Goal: Information Seeking & Learning: Learn about a topic

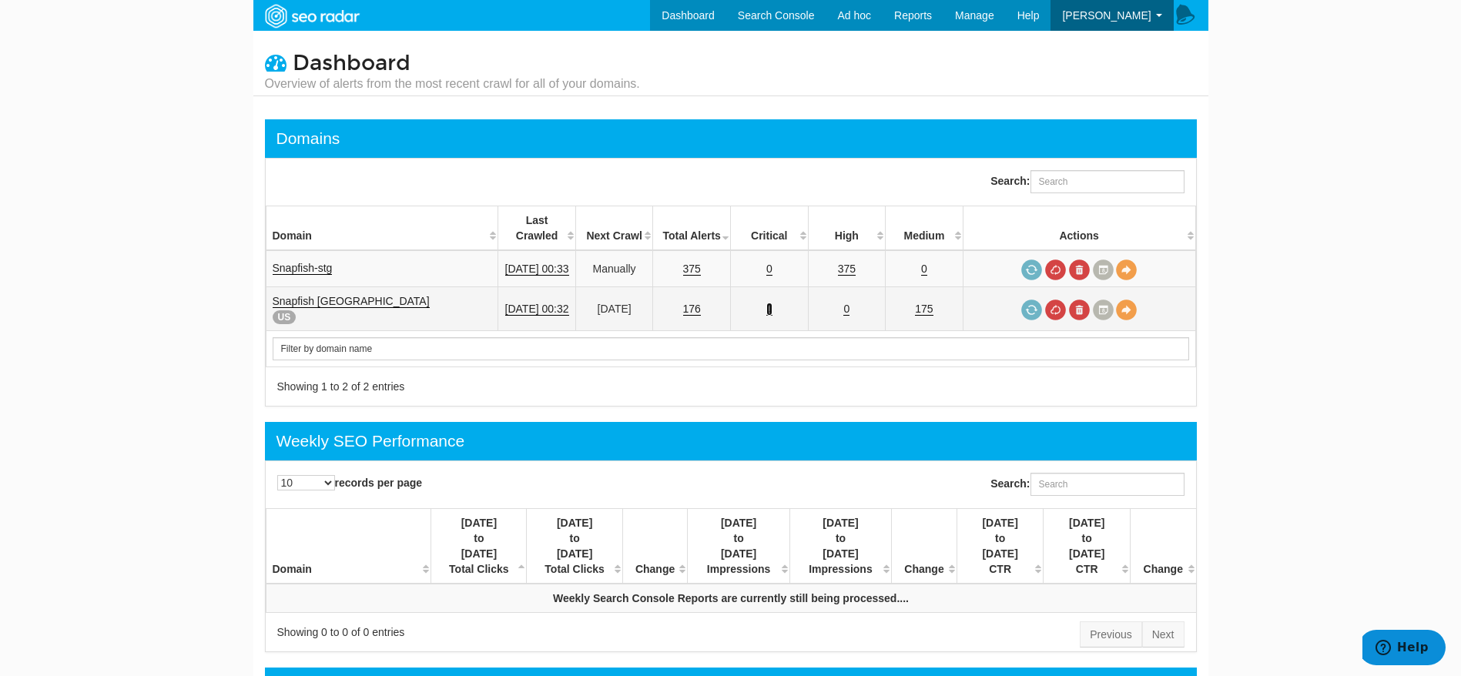
click at [773, 303] on link "1" at bounding box center [769, 309] width 6 height 13
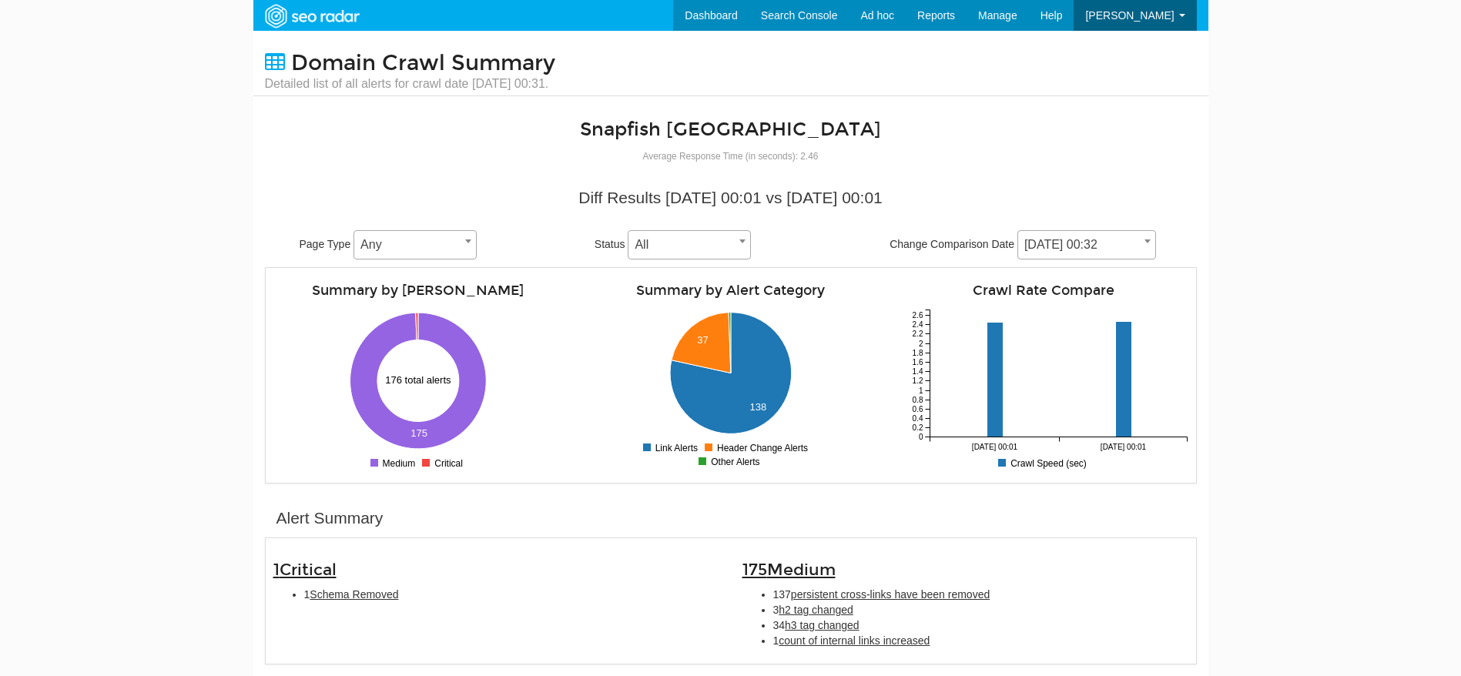
scroll to position [62, 0]
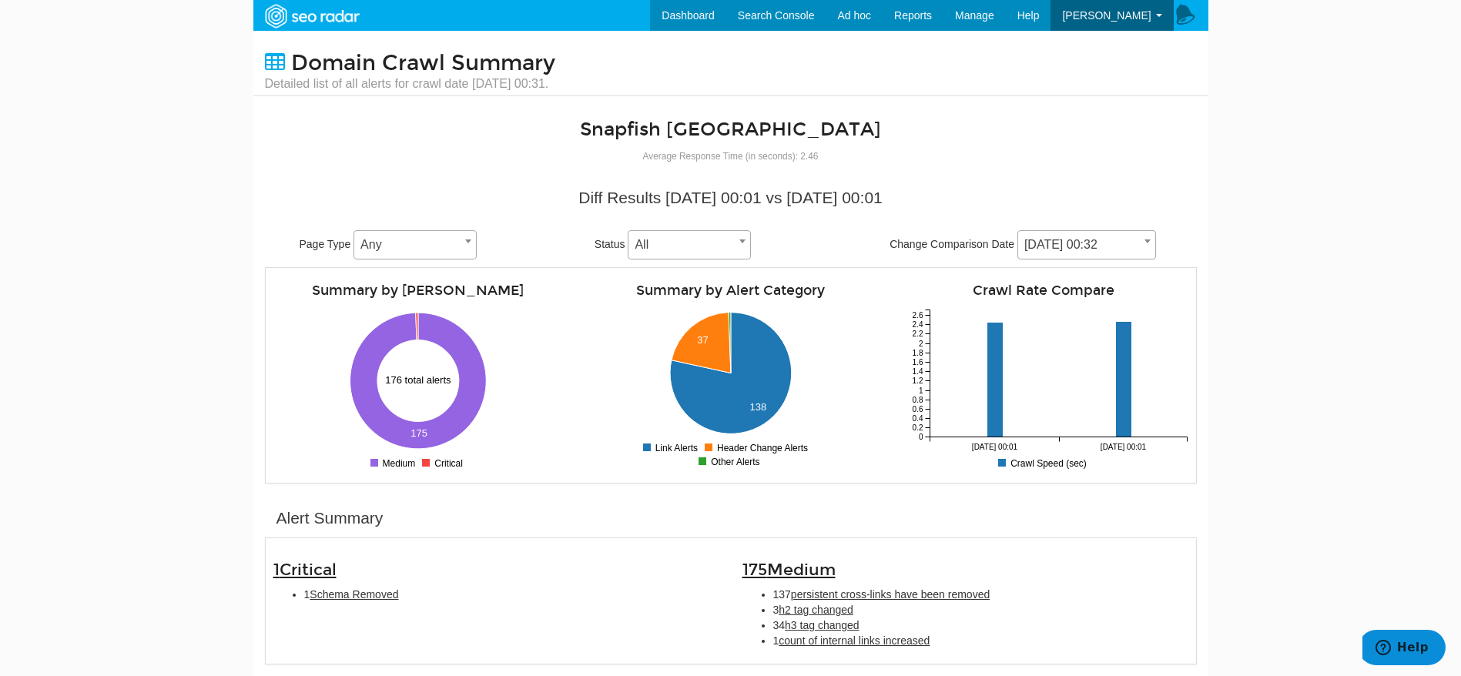
click at [328, 585] on div "1 Critical 1 Schema Removed" at bounding box center [496, 578] width 469 height 64
click at [336, 595] on span "Schema Removed" at bounding box center [354, 594] width 89 height 12
type input "Schema Removed"
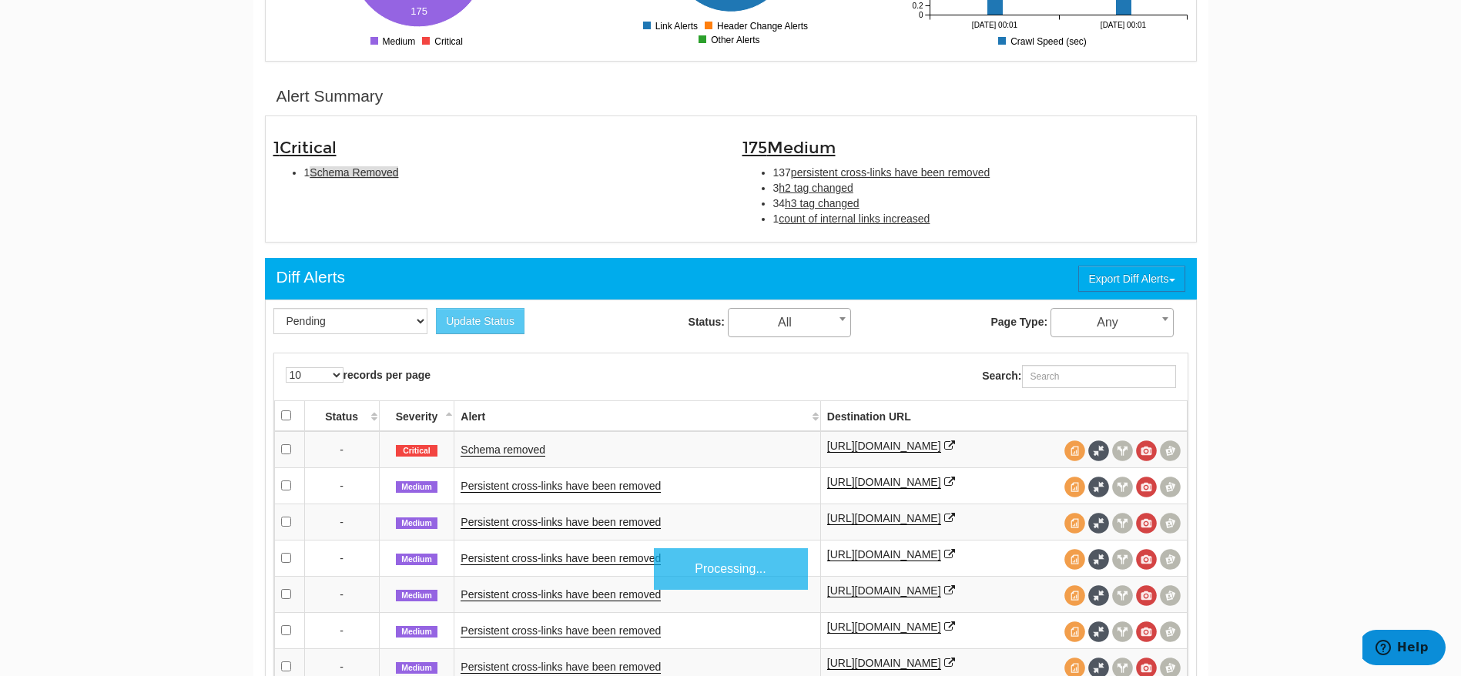
scroll to position [499, 0]
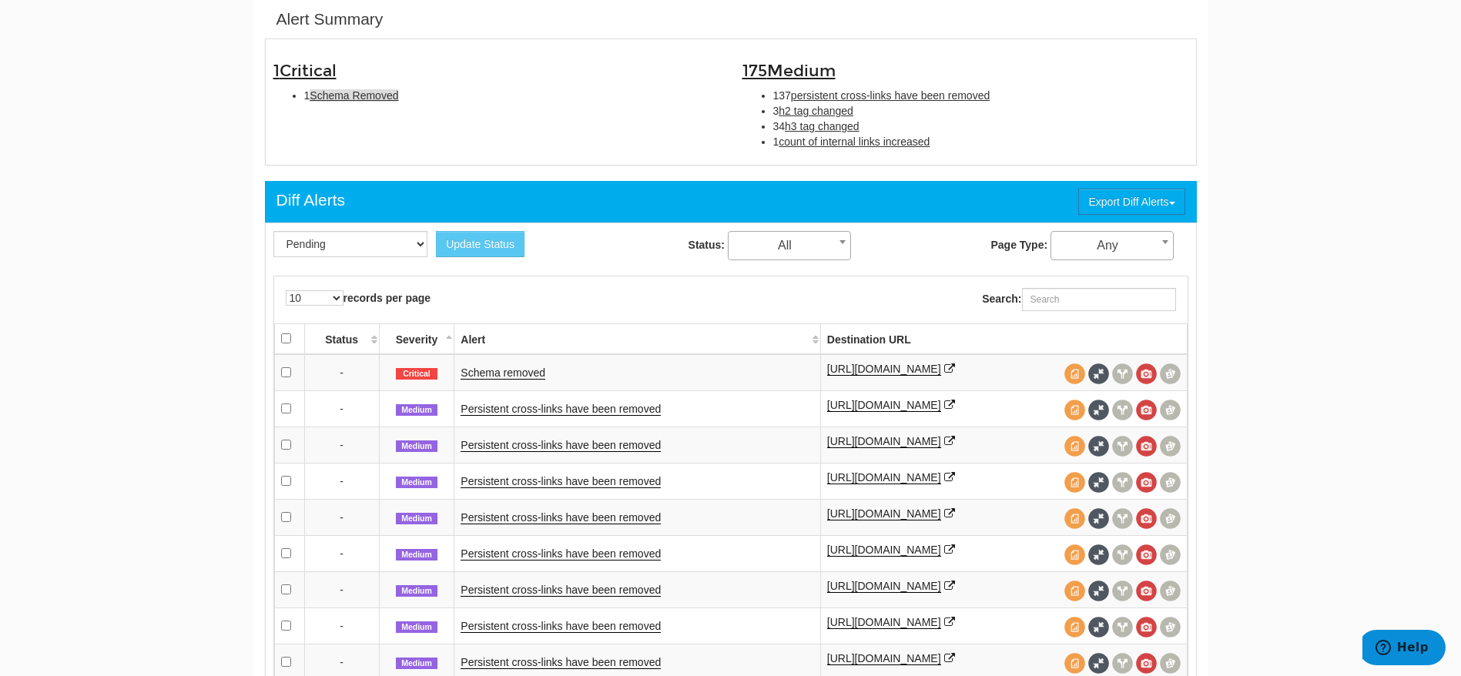
click at [503, 380] on link "Schema removed" at bounding box center [503, 373] width 85 height 13
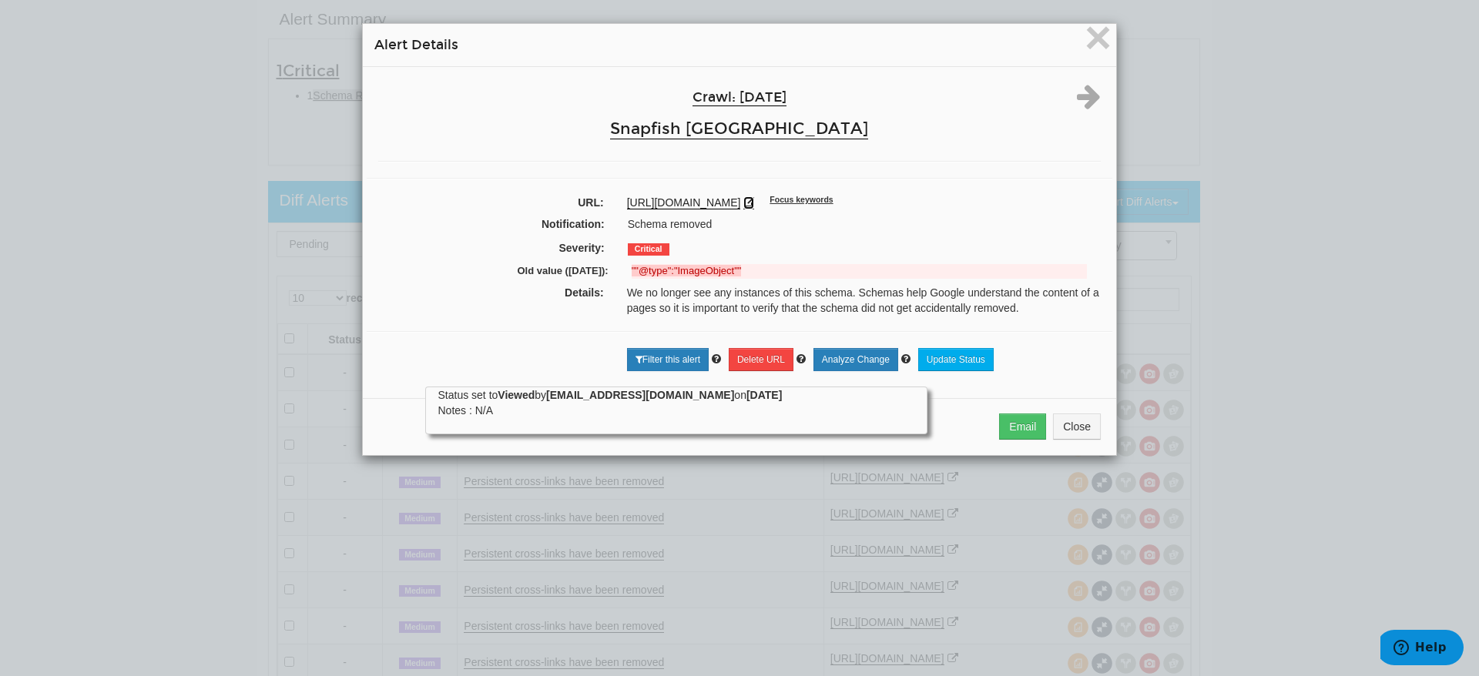
click at [754, 203] on icon at bounding box center [748, 202] width 11 height 11
drag, startPoint x: 625, startPoint y: 267, endPoint x: 730, endPoint y: 267, distance: 105.5
click at [730, 267] on strong """@type":"ImageObject""" at bounding box center [687, 271] width 110 height 12
copy strong """@type":"ImageObject""
click at [1102, 41] on span "×" at bounding box center [1098, 38] width 27 height 52
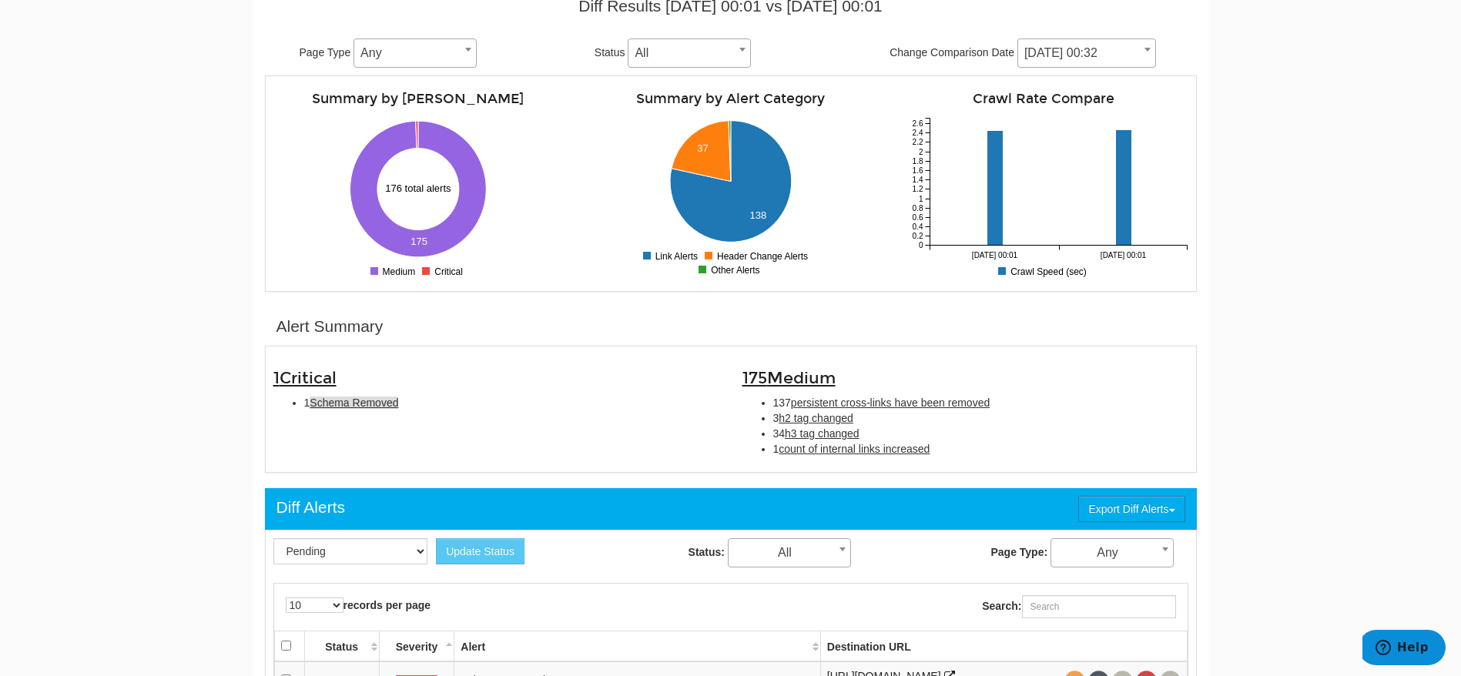
scroll to position [136, 0]
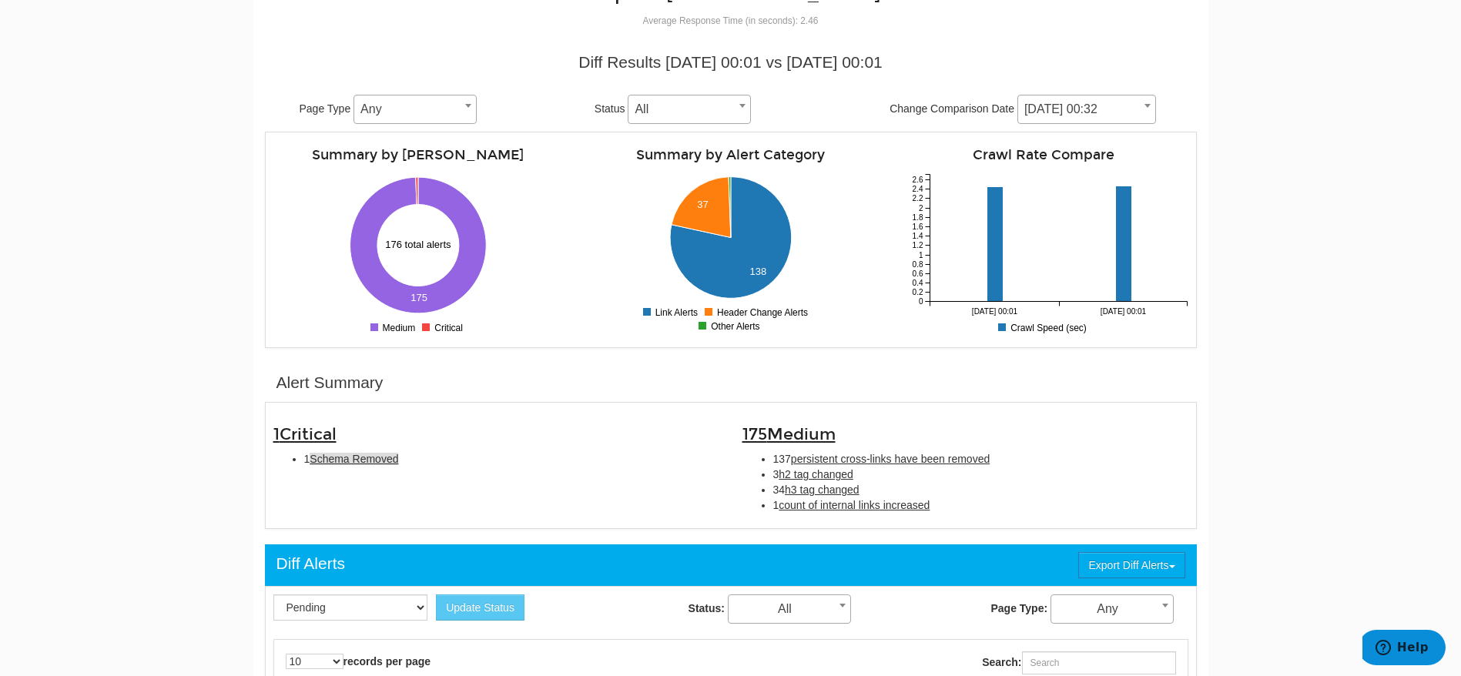
click at [41, 322] on body "Dashboard Search Console Keyword Winners and Losers Page Winners and Losers Arc…" at bounding box center [730, 202] width 1461 height 676
